Goal: Task Accomplishment & Management: Complete application form

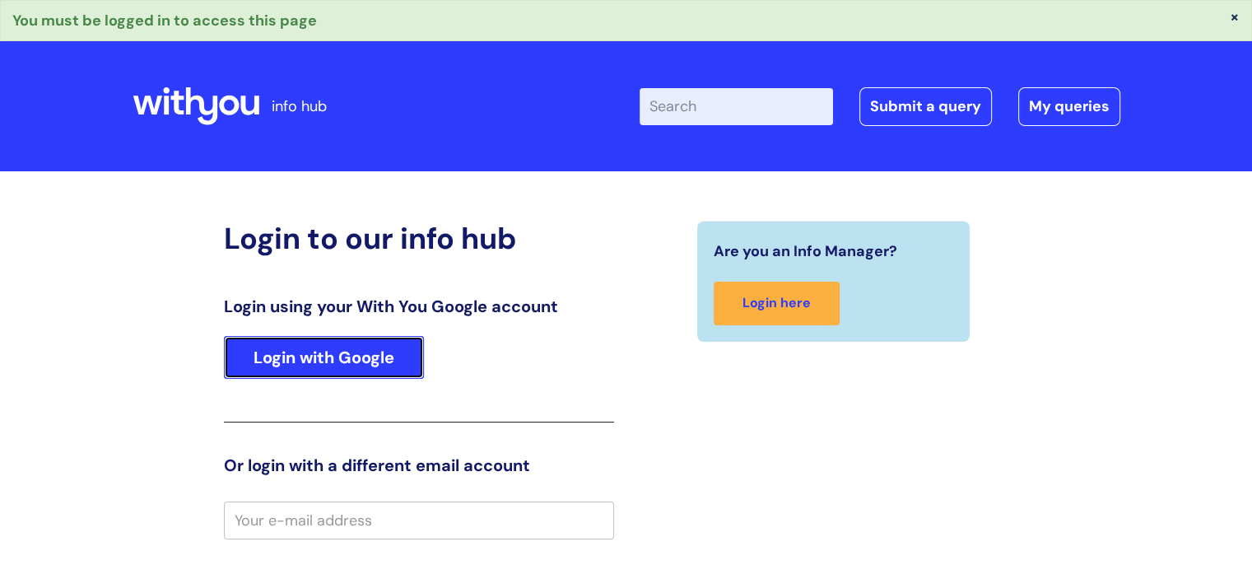
click at [316, 347] on link "Login with Google" at bounding box center [324, 357] width 200 height 43
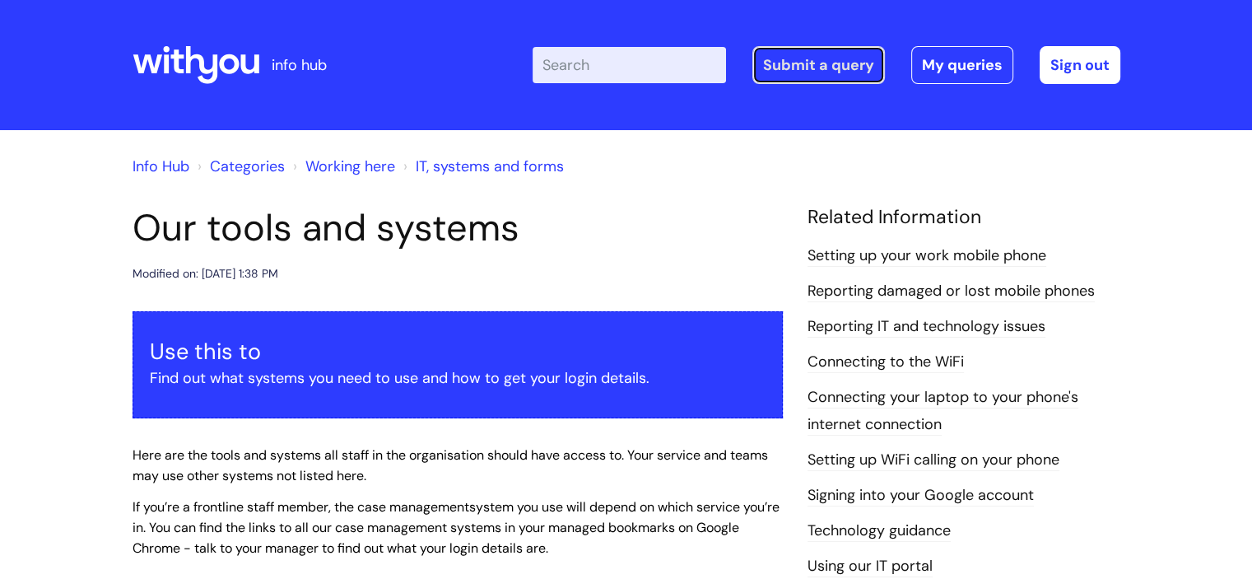
click at [831, 63] on link "Submit a query" at bounding box center [818, 65] width 133 height 38
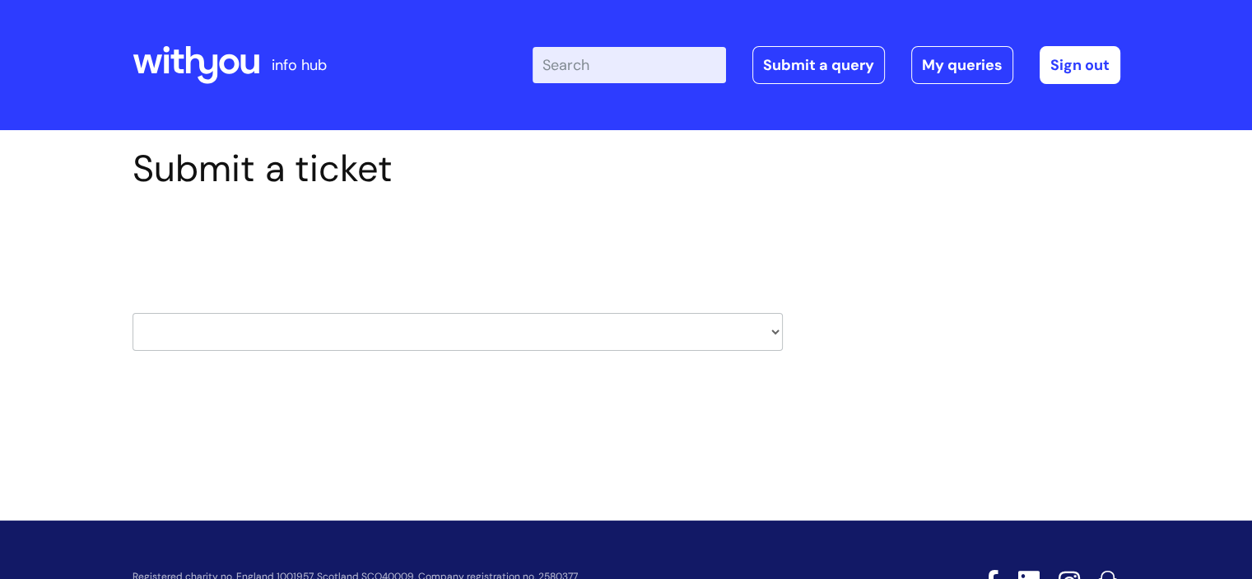
click at [744, 328] on select "HR / People IT and Support Clinical Drug Alerts Finance Accounts Data Support T…" at bounding box center [458, 332] width 650 height 38
select select "it_and_support"
click at [133, 313] on select "HR / People IT and Support Clinical Drug Alerts Finance Accounts Data Support T…" at bounding box center [458, 332] width 650 height 38
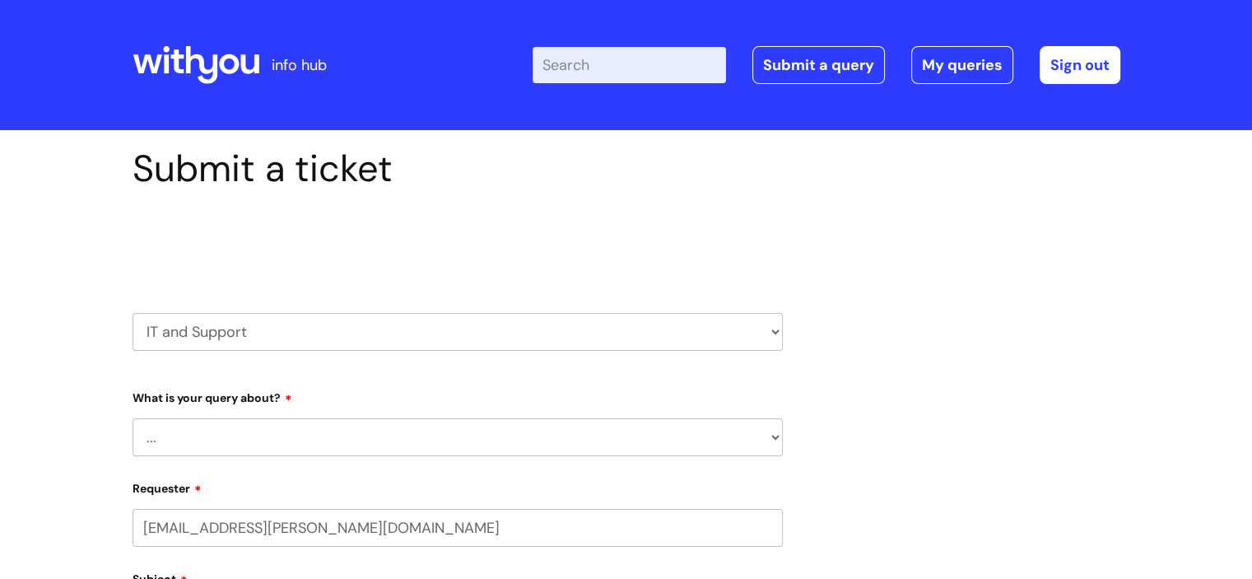
select select "80004286533"
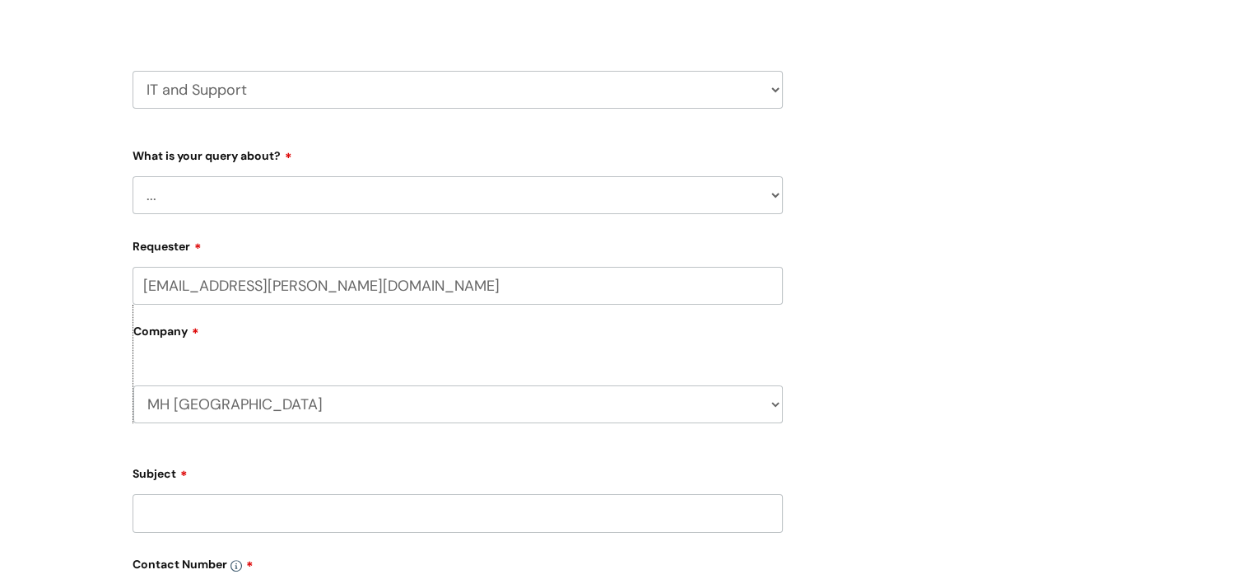
scroll to position [247, 0]
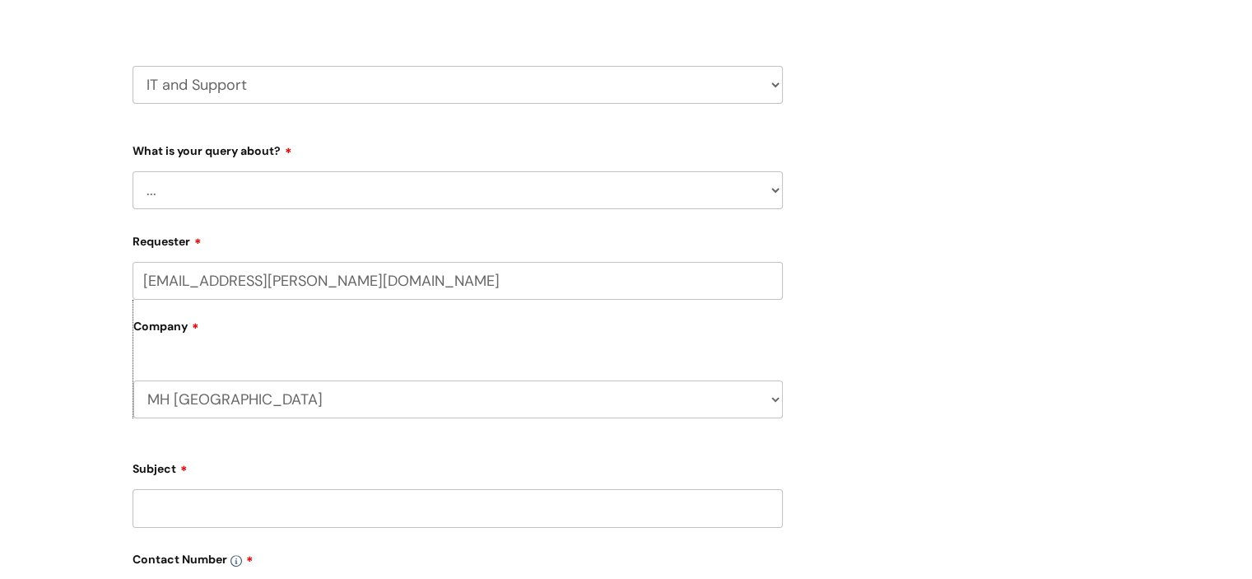
click at [247, 189] on select "... Mobile Phone Reset & MFA Accounts, Starters and Leavers IT Hardware issue I…" at bounding box center [458, 190] width 650 height 38
select select "Something Else"
click at [133, 171] on select "... Mobile Phone Reset & MFA Accounts, Starters and Leavers IT Hardware issue I…" at bounding box center [458, 190] width 650 height 38
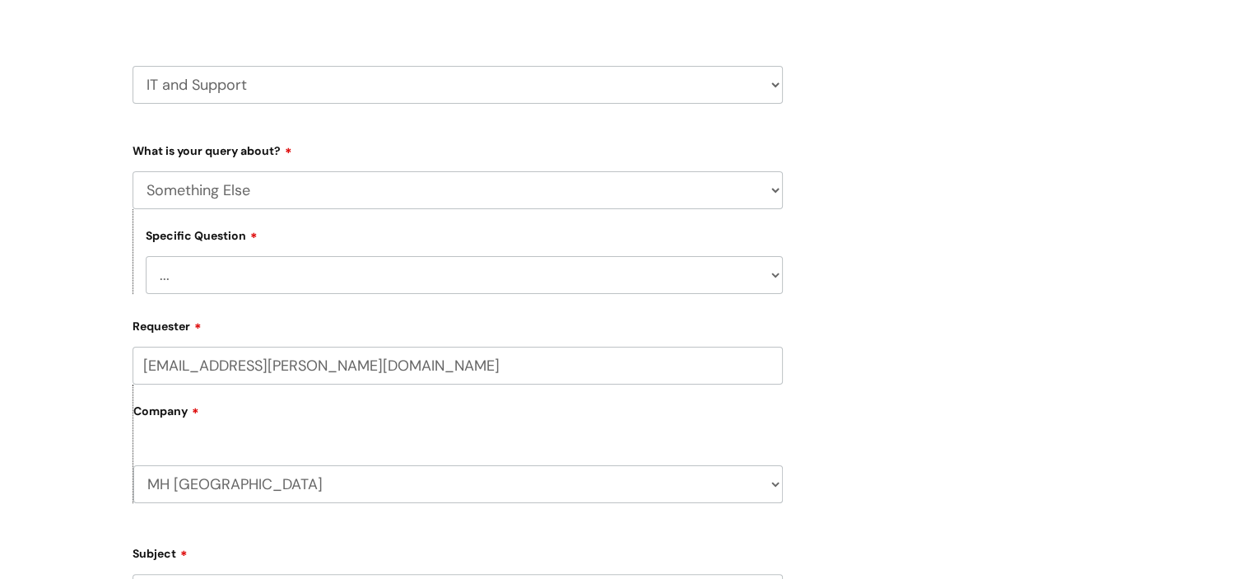
click at [234, 283] on select "... My problem is not listed" at bounding box center [464, 275] width 637 height 38
select select "My problem is not listed"
click at [146, 256] on select "... My problem is not listed" at bounding box center [464, 275] width 637 height 38
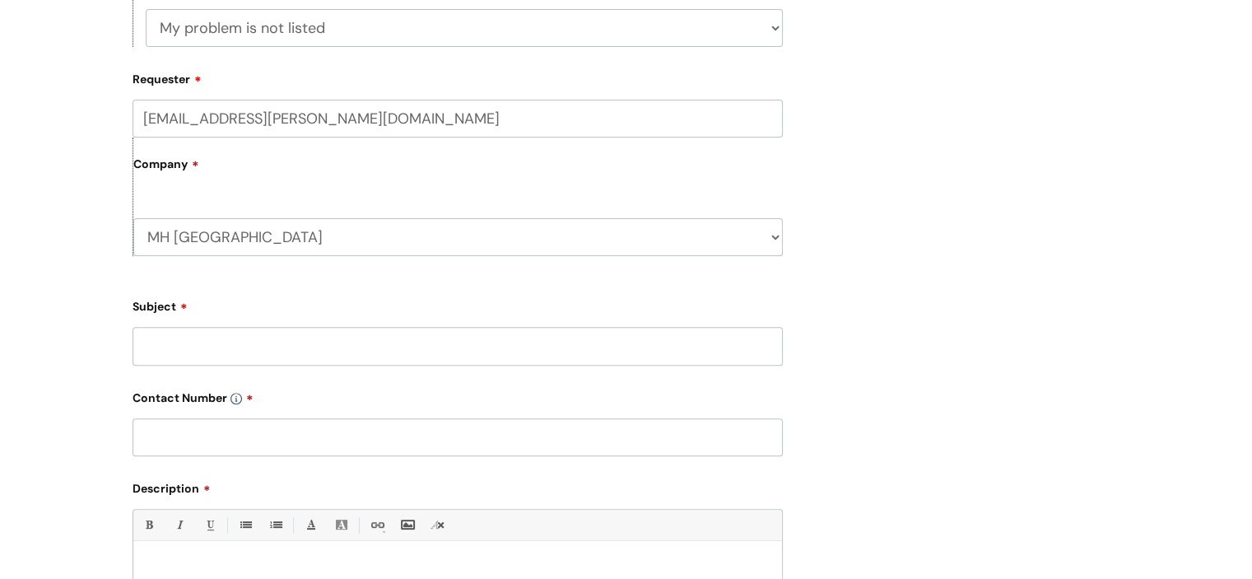
scroll to position [659, 0]
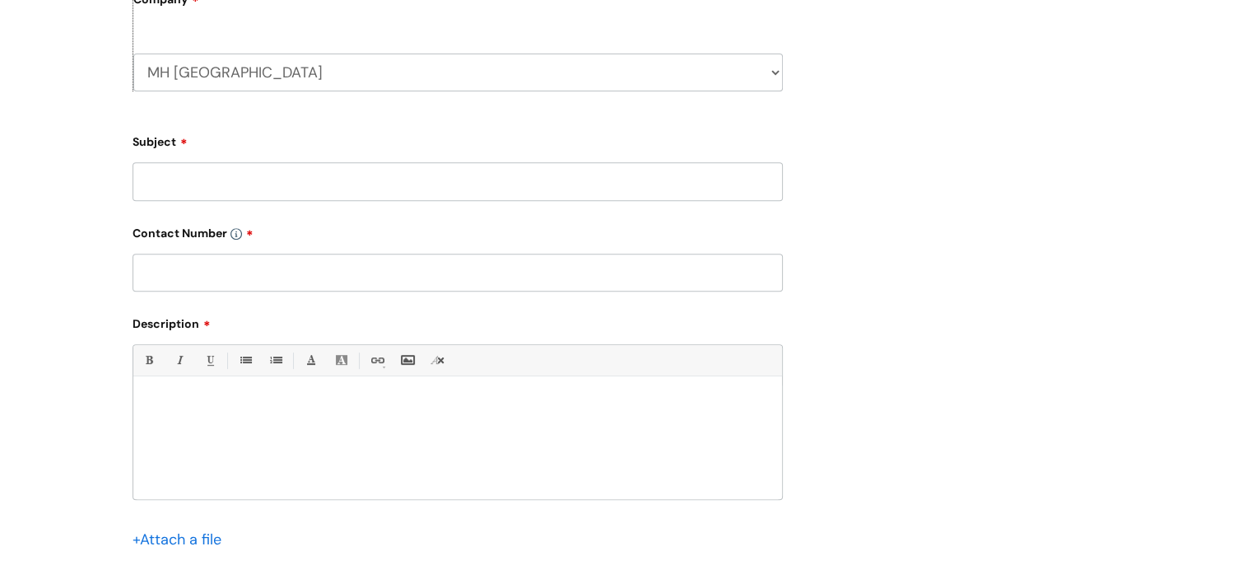
click at [207, 189] on input "Subject" at bounding box center [458, 181] width 650 height 38
type input "Remarkable tablet replacement pens"
click at [187, 277] on input "text" at bounding box center [458, 273] width 650 height 38
type input "N/A"
click at [181, 429] on div at bounding box center [457, 442] width 649 height 114
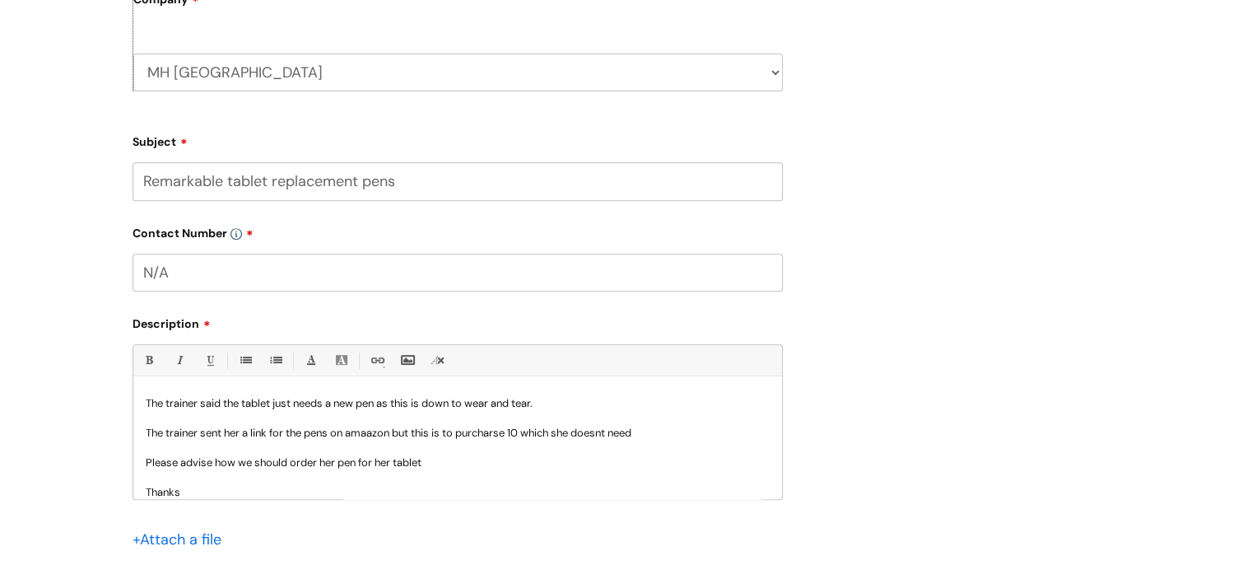
scroll to position [90, 0]
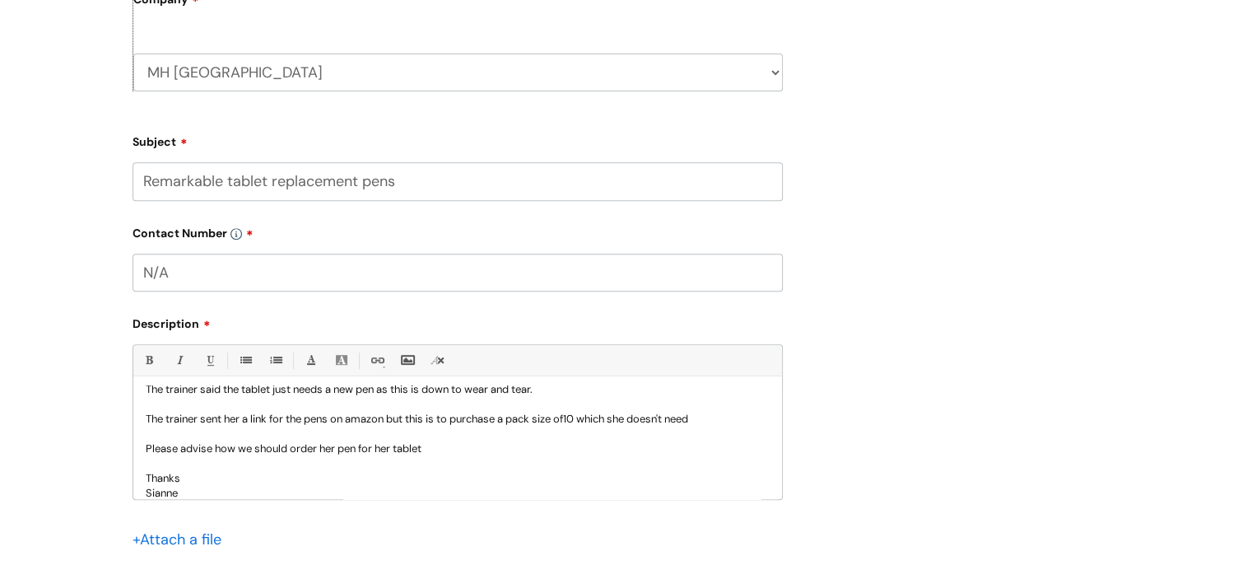
click at [451, 451] on p "Please advise how we should order her pen for her tablet" at bounding box center [458, 448] width 624 height 15
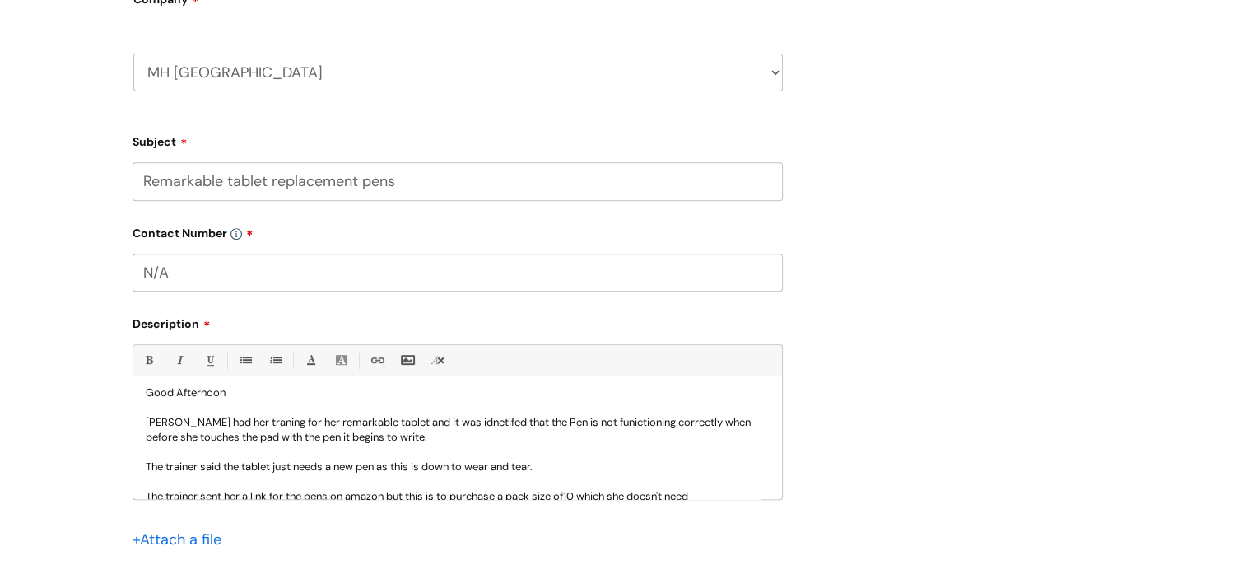
scroll to position [0, 0]
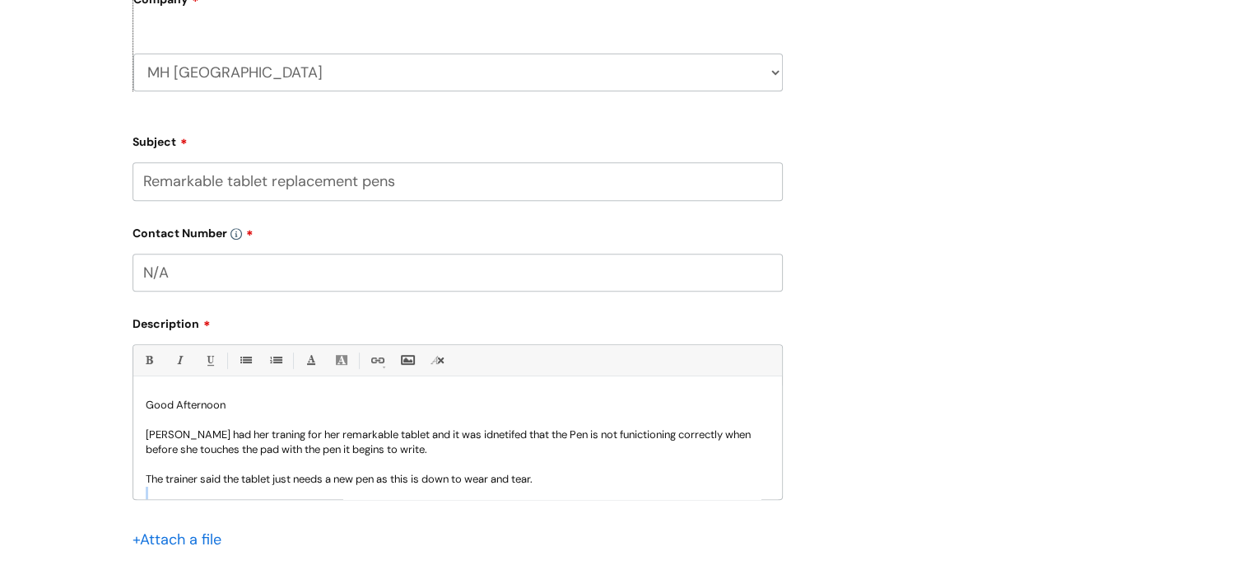
drag, startPoint x: 767, startPoint y: 496, endPoint x: 761, endPoint y: 526, distance: 30.4
click at [761, 526] on div "Bold (Ctrl-B) Italic (Ctrl-I) Underline(Ctrl-U) • Unordered List (Ctrl-Shift-7)…" at bounding box center [458, 458] width 650 height 229
click at [241, 436] on p "Lauren had her traning for her remarkable tablet and it was idnetifed that the …" at bounding box center [458, 442] width 624 height 30
click at [691, 433] on p "Lauren had her training for her remarkable tablet and it was identified that th…" at bounding box center [458, 442] width 624 height 30
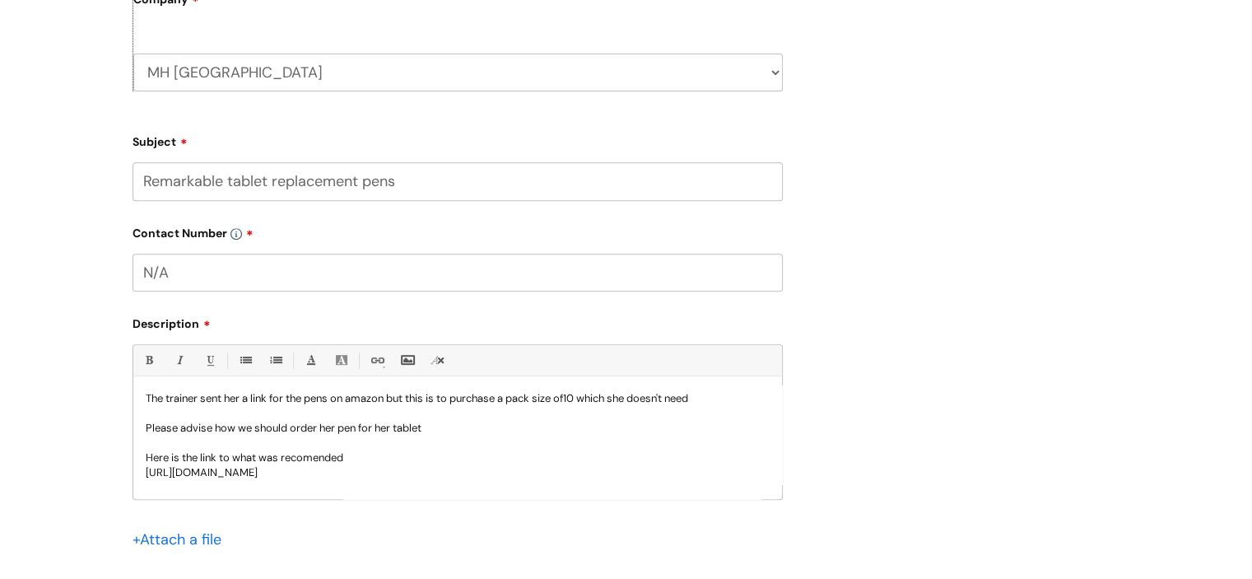
scroll to position [82, 0]
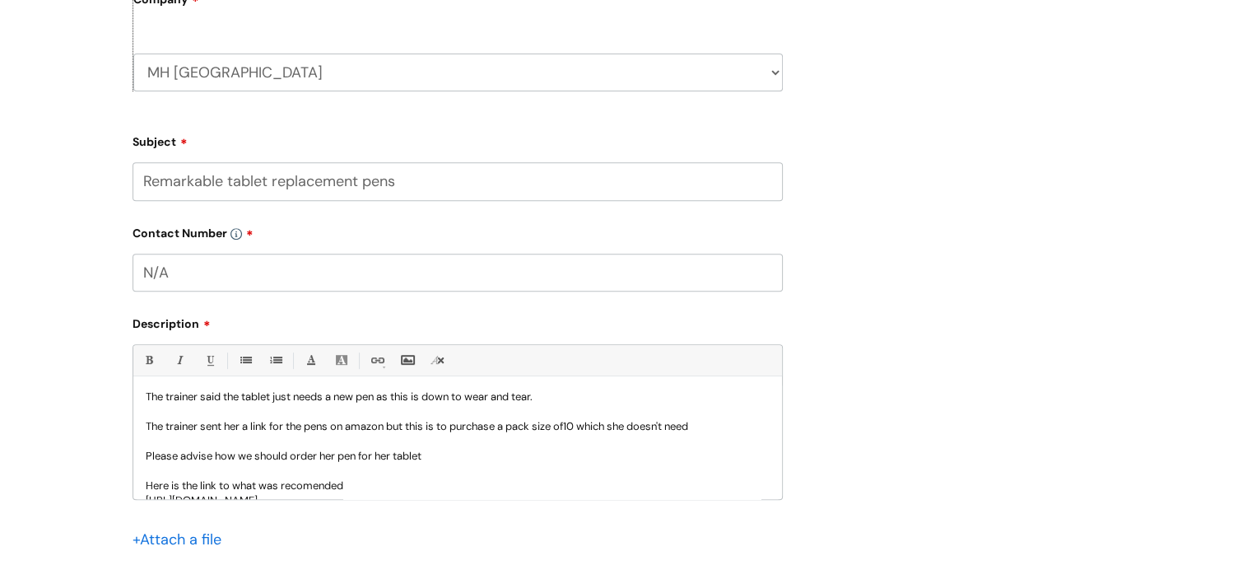
drag, startPoint x: 482, startPoint y: 452, endPoint x: 289, endPoint y: 449, distance: 193.5
click at [289, 449] on p "Please advise how we should order her pen for her tablet" at bounding box center [458, 456] width 624 height 15
click at [333, 454] on p "Please advise how we should order her pen for her tablet" at bounding box center [458, 456] width 624 height 15
click at [336, 454] on p "Please advise how we should order her pen for her tablet" at bounding box center [458, 456] width 624 height 15
click at [425, 454] on p "Please advise how we should order her a new pen for her tablet" at bounding box center [458, 456] width 624 height 15
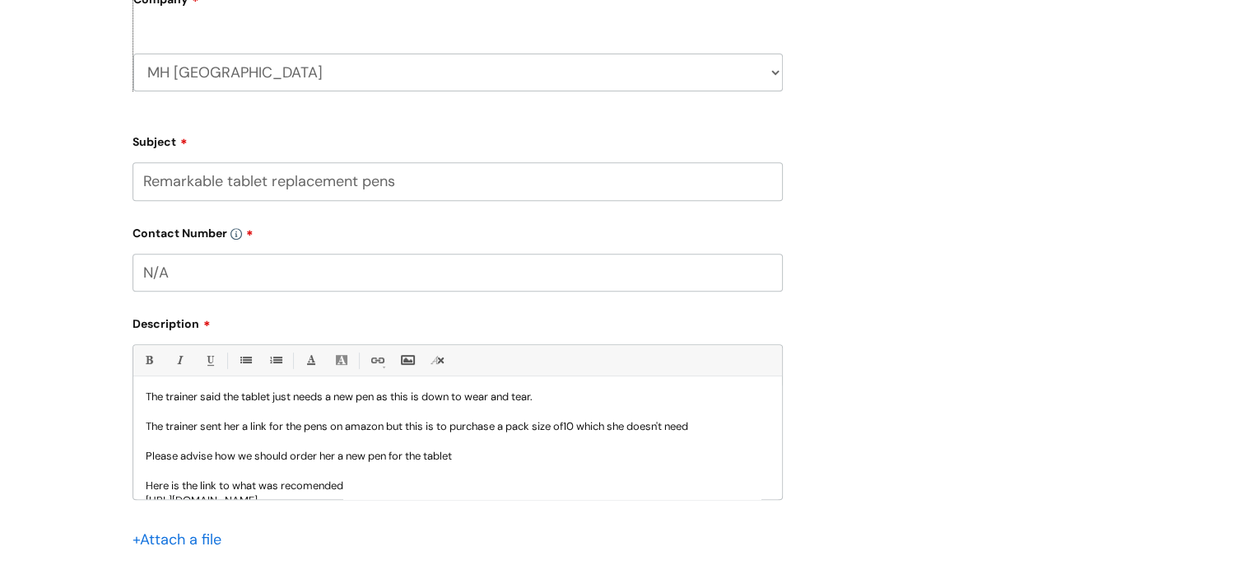
scroll to position [165, 0]
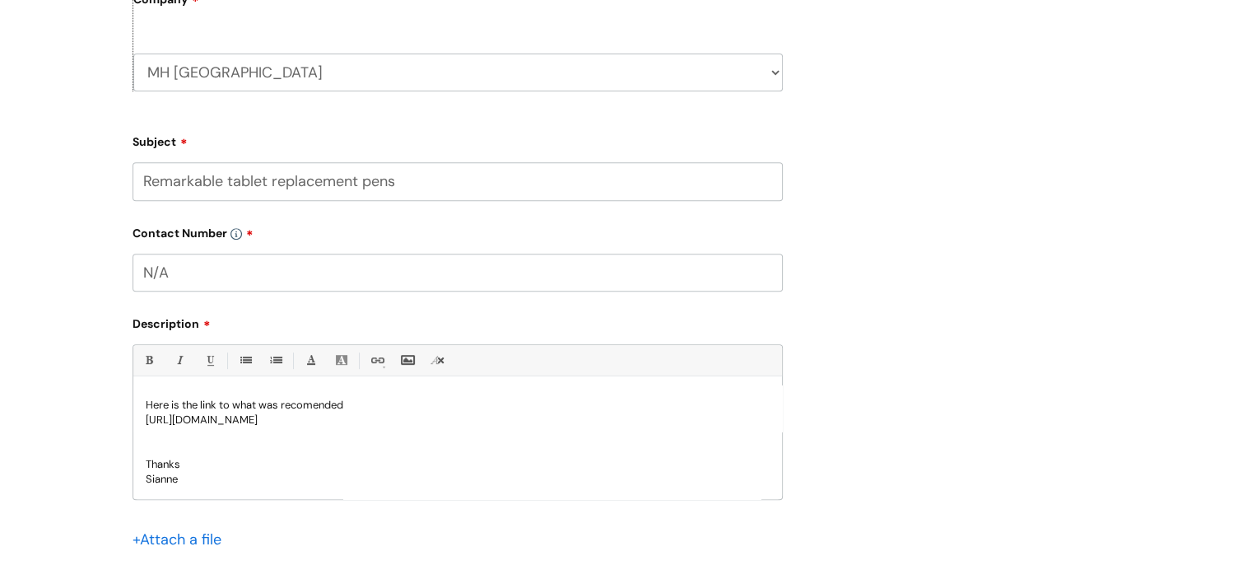
click at [312, 405] on p "Here is the link to what was recomended" at bounding box center [458, 405] width 624 height 15
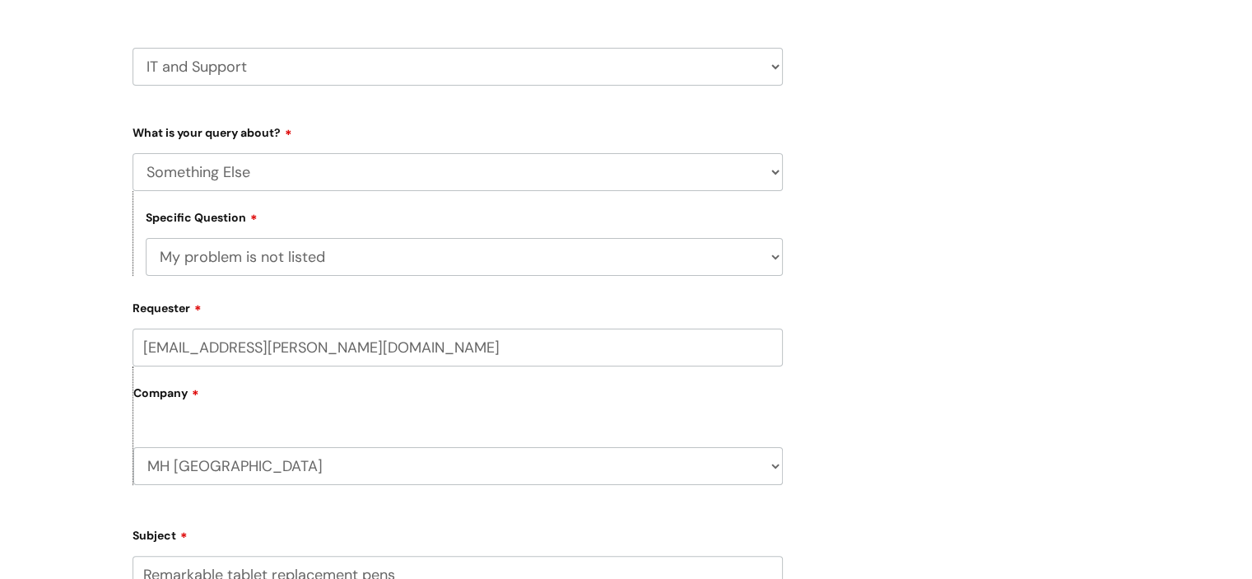
scroll to position [0, 0]
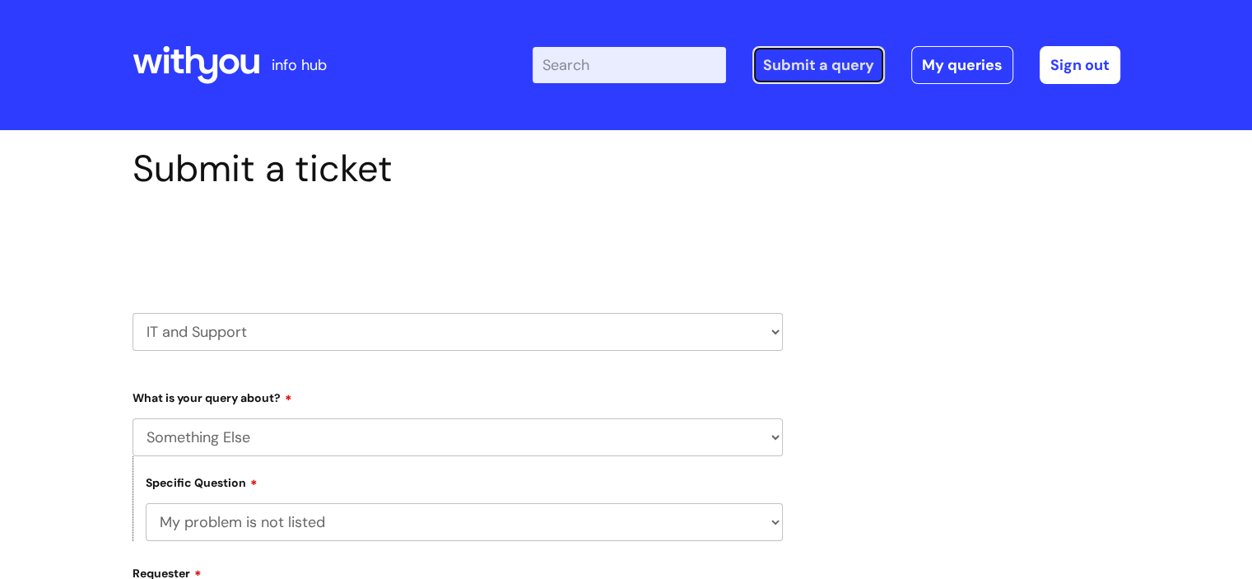
click at [790, 65] on link "Submit a query" at bounding box center [818, 65] width 133 height 38
